Goal: Information Seeking & Learning: Find specific page/section

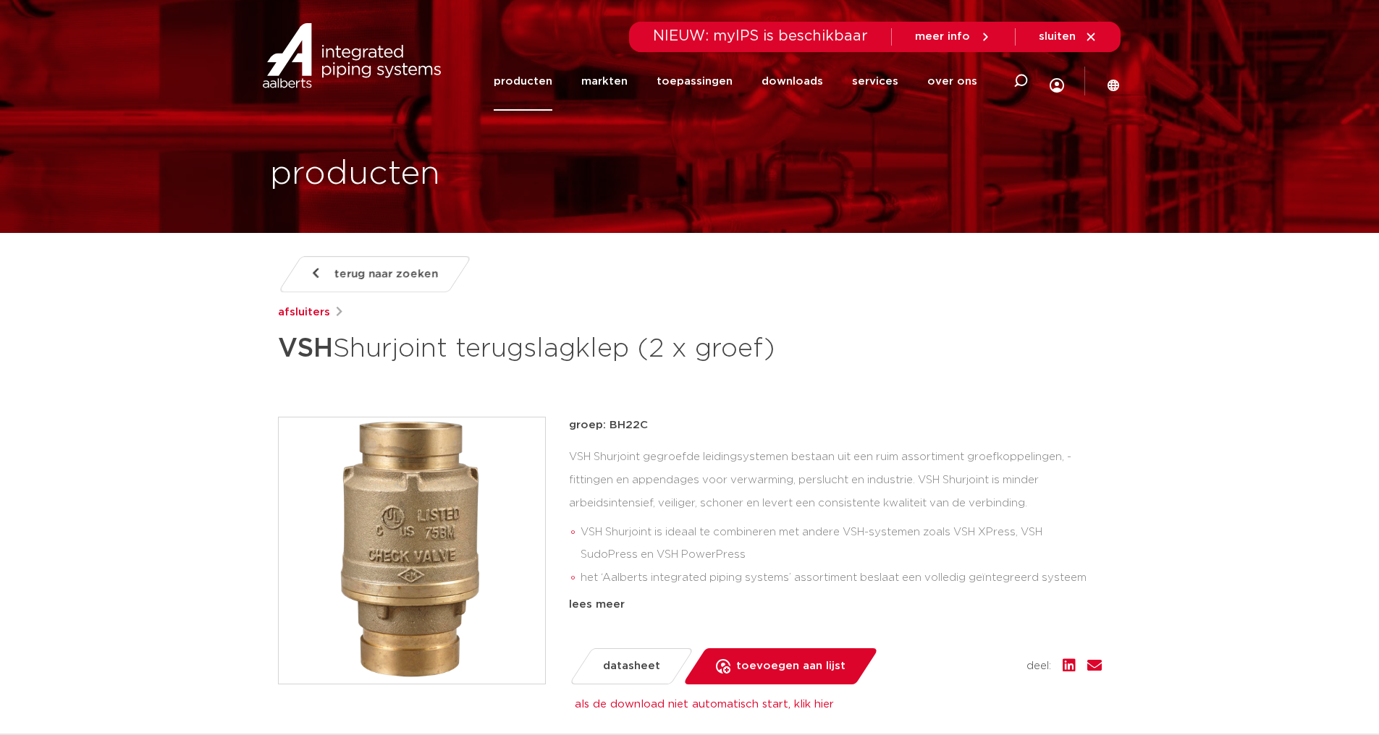
click at [355, 265] on span "terug naar zoeken" at bounding box center [385, 274] width 103 height 23
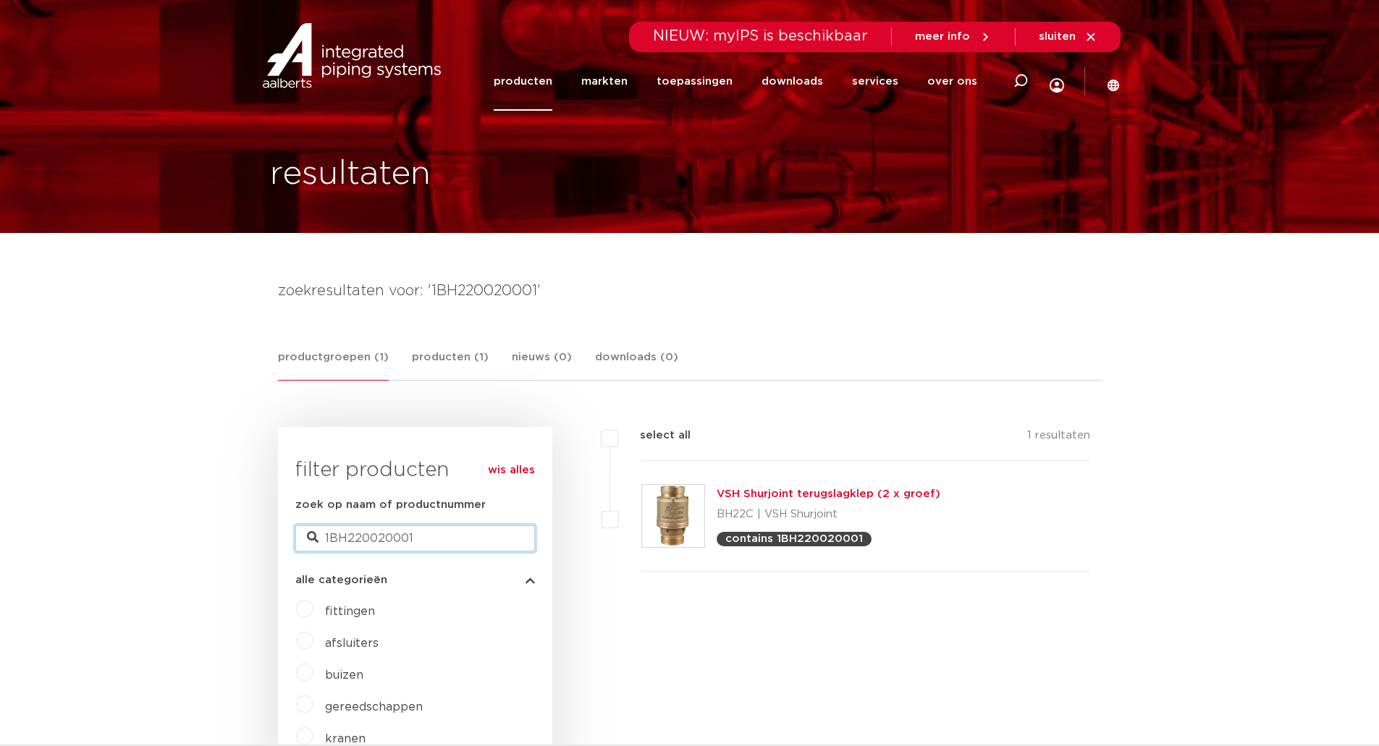
drag, startPoint x: 418, startPoint y: 536, endPoint x: 266, endPoint y: 541, distance: 152.8
type input "M07"
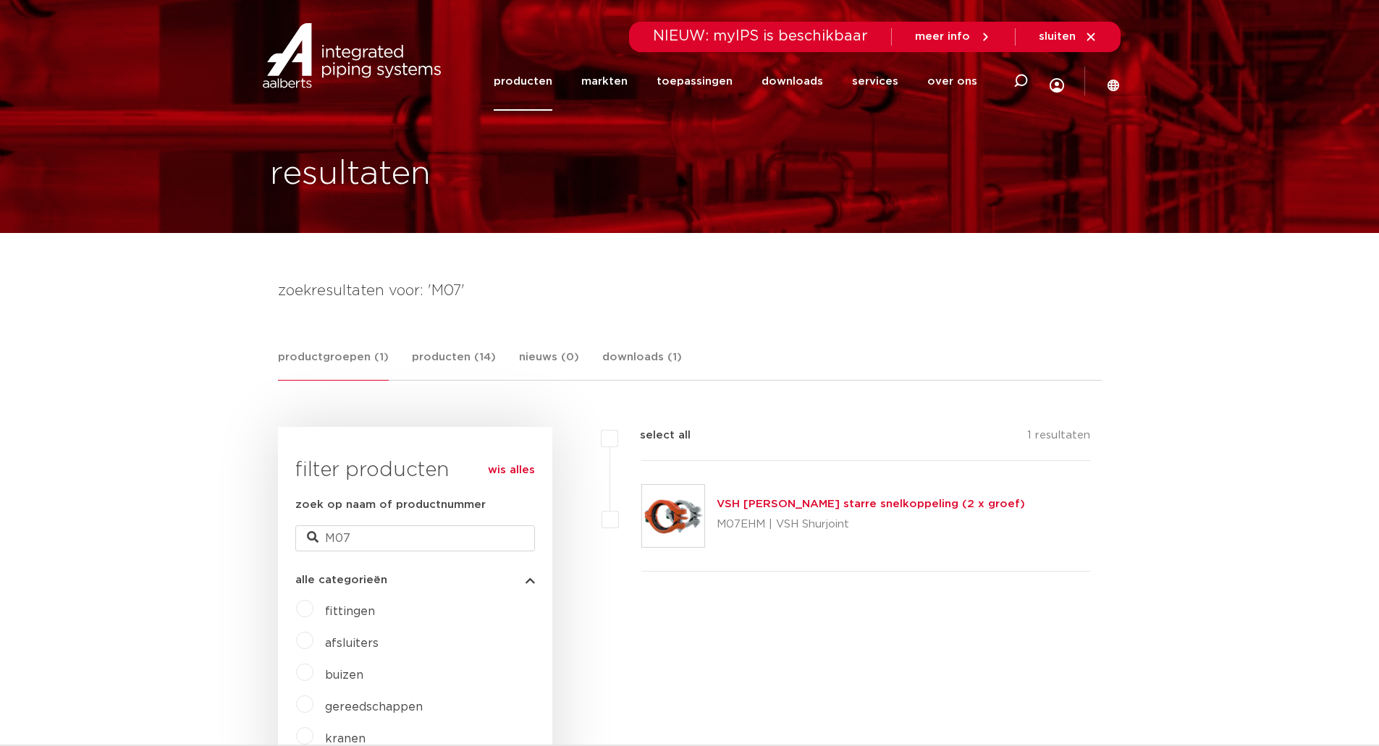
click at [800, 524] on p "M07EHM | VSH Shurjoint" at bounding box center [870, 524] width 308 height 23
click at [803, 502] on link "VSH Shurjoint starre snelkoppeling (2 x groef)" at bounding box center [870, 504] width 308 height 11
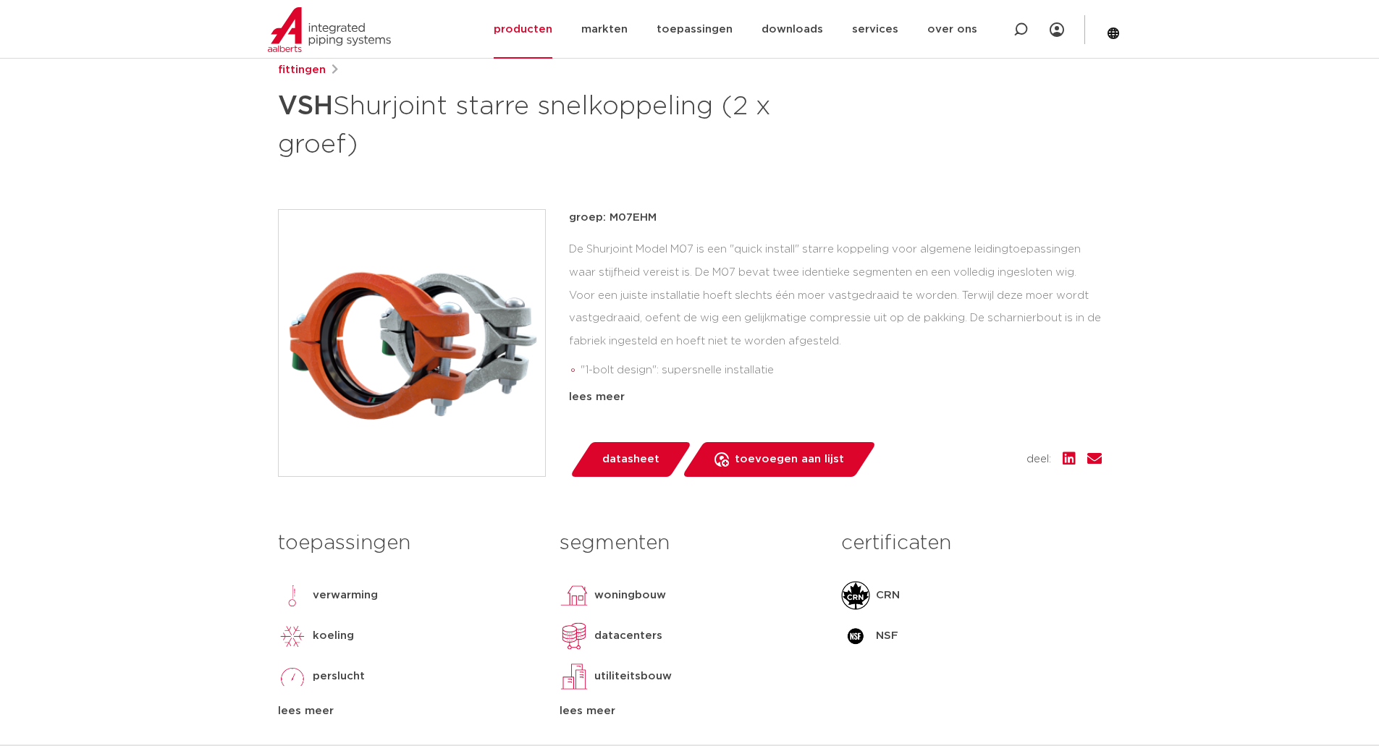
scroll to position [217, 0]
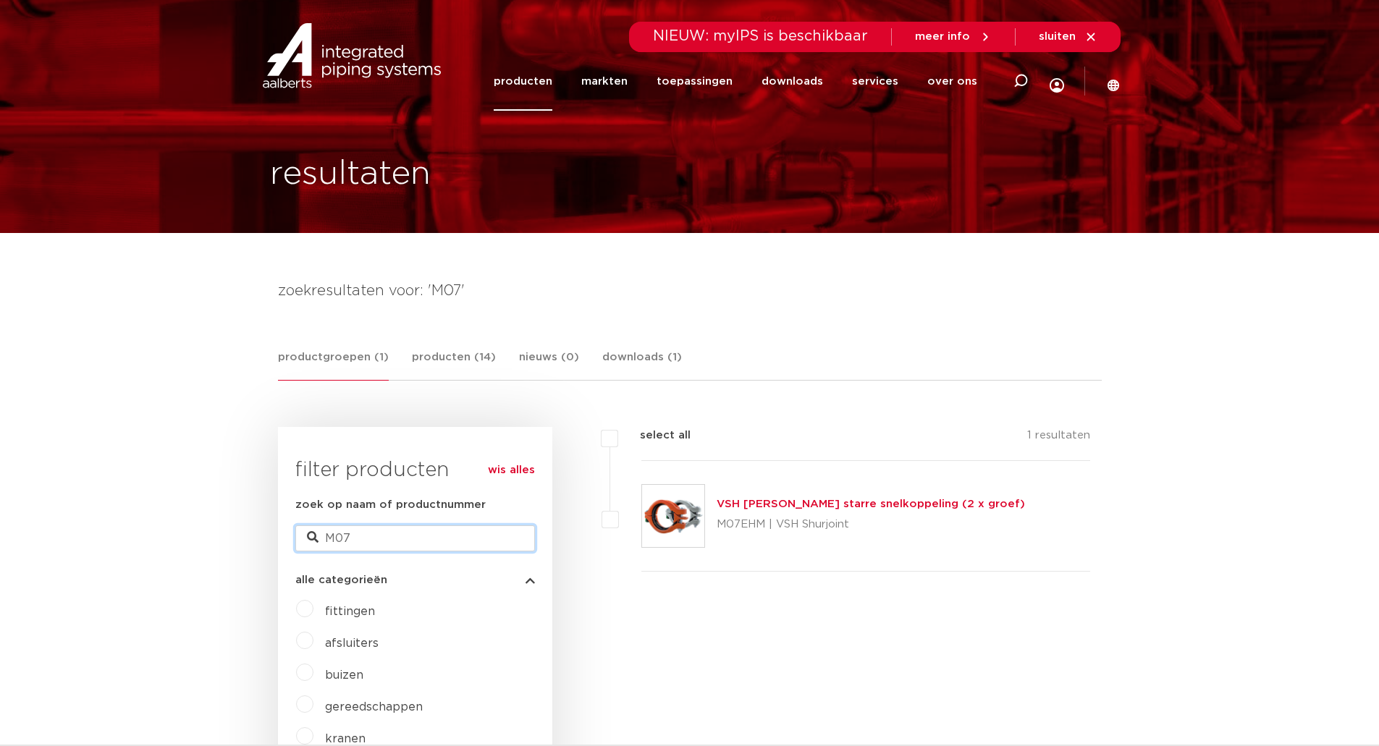
drag, startPoint x: 346, startPoint y: 537, endPoint x: 253, endPoint y: 544, distance: 92.9
type input "7"
type input "K9"
click at [790, 503] on link "VSH Shurjoint starre koppeling (2 x groef)" at bounding box center [836, 504] width 240 height 11
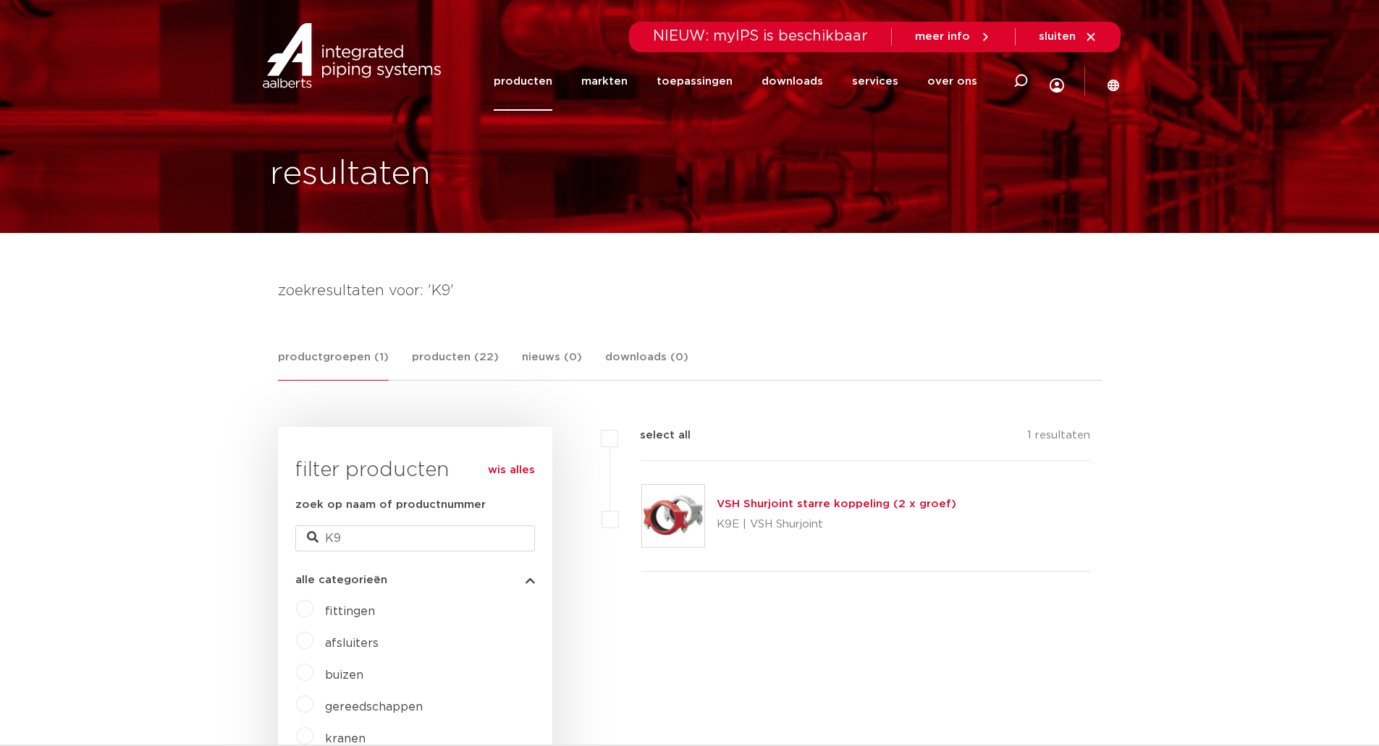
click at [776, 503] on link "VSH Shurjoint starre koppeling (2 x groef)" at bounding box center [836, 504] width 240 height 11
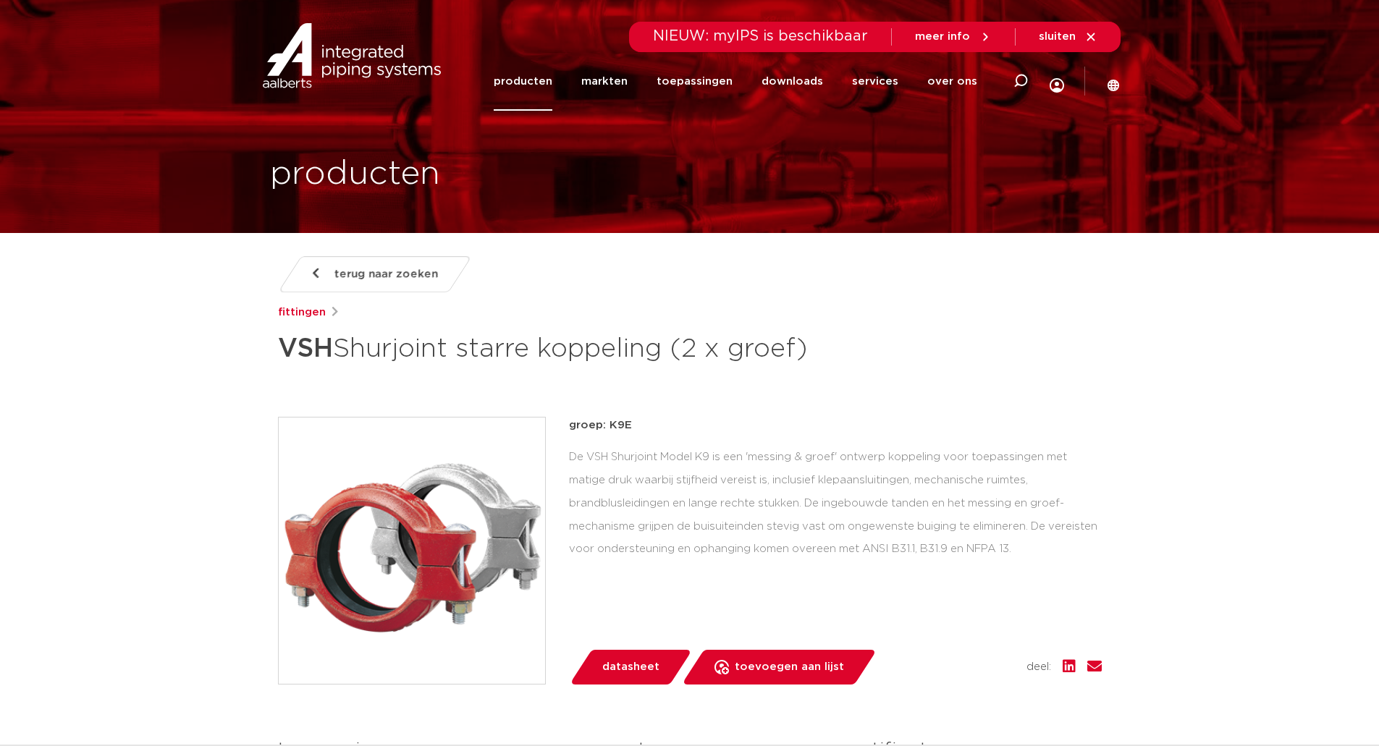
click at [342, 259] on link "terug naar zoeken" at bounding box center [374, 274] width 194 height 36
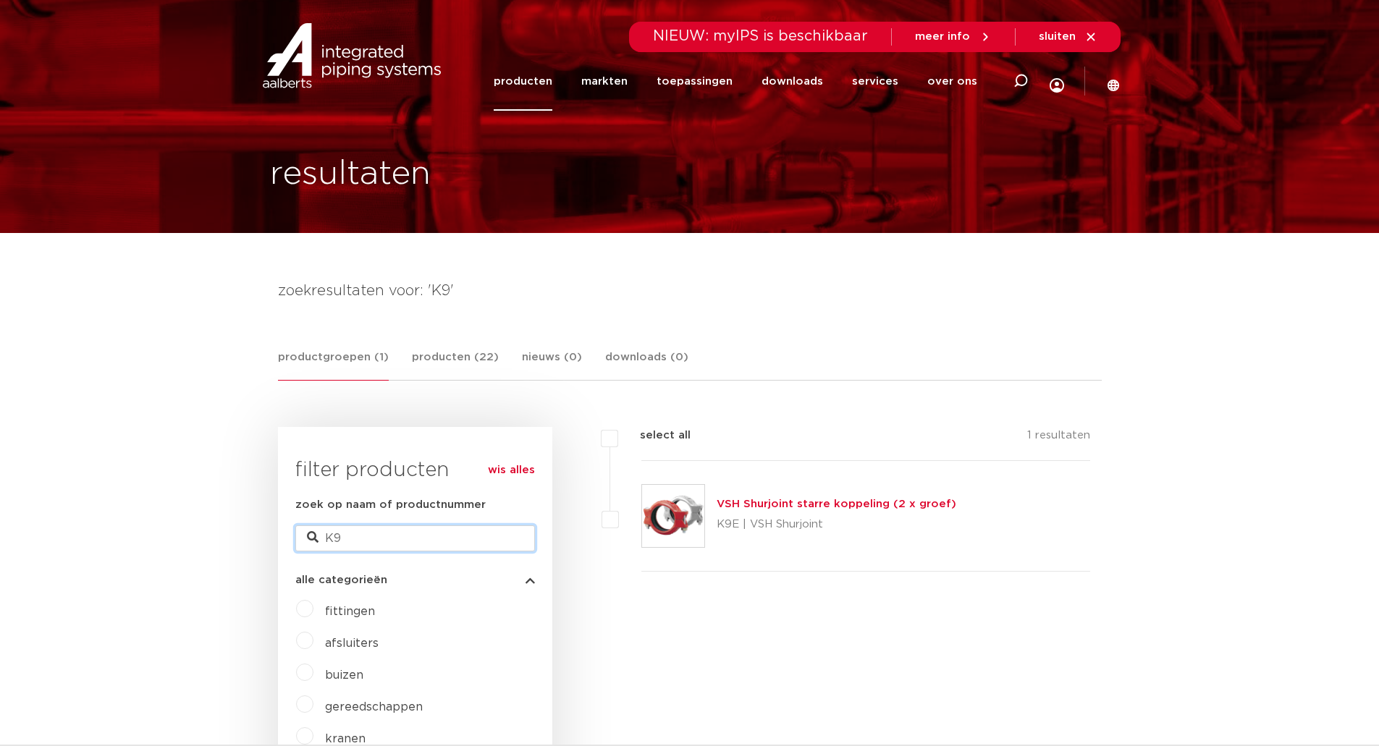
drag, startPoint x: 354, startPoint y: 544, endPoint x: 288, endPoint y: 544, distance: 65.9
type input "SS7"
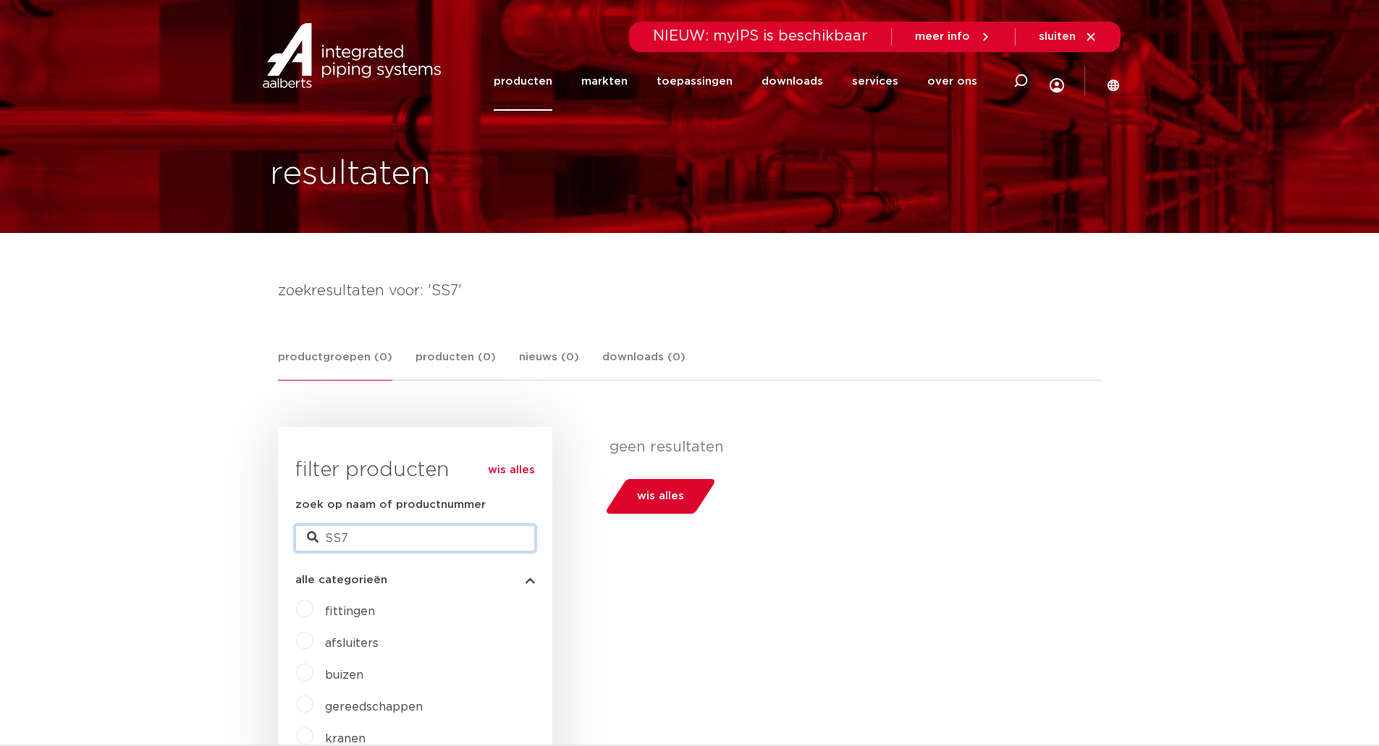
click at [381, 536] on input "SS7" at bounding box center [415, 538] width 240 height 26
type input "SS07"
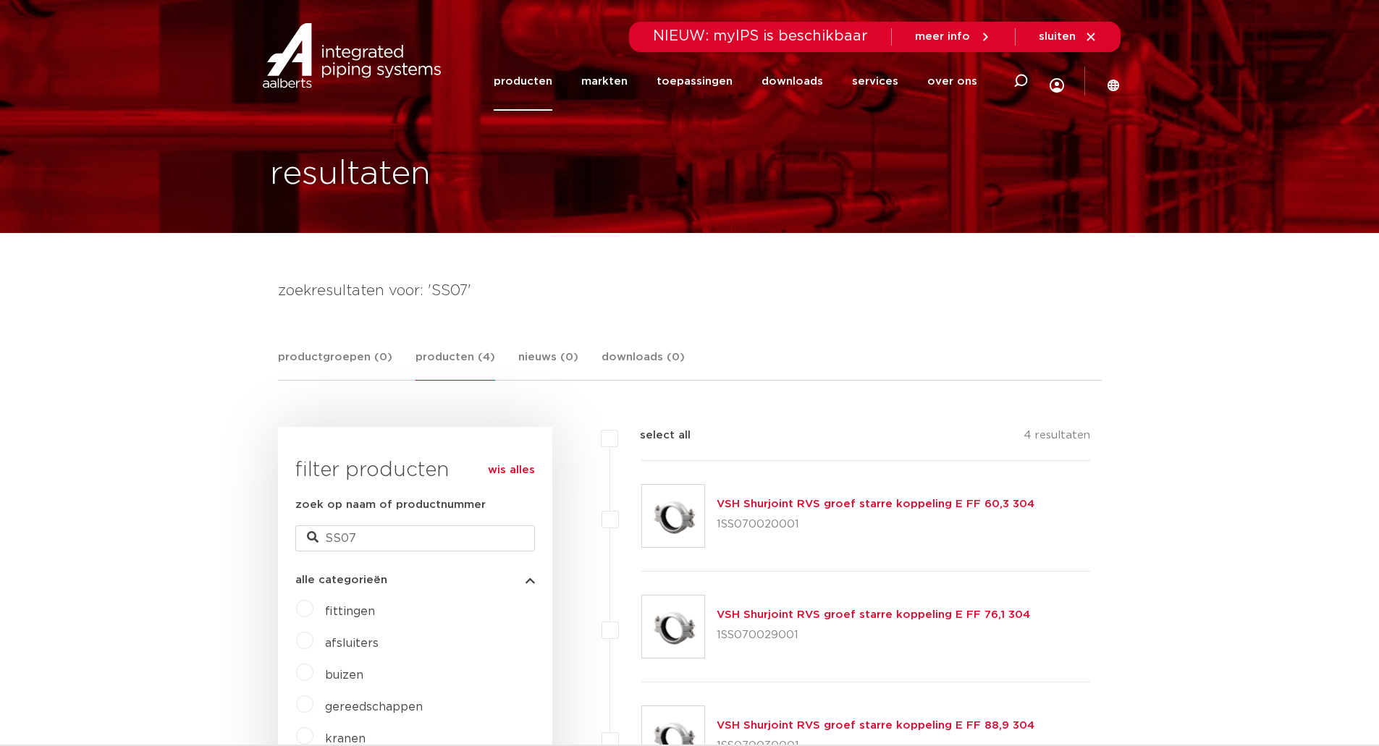
click at [765, 502] on link "VSH Shurjoint RVS groef starre koppeling E FF 60,3 304" at bounding box center [875, 504] width 318 height 11
